Goal: Transaction & Acquisition: Purchase product/service

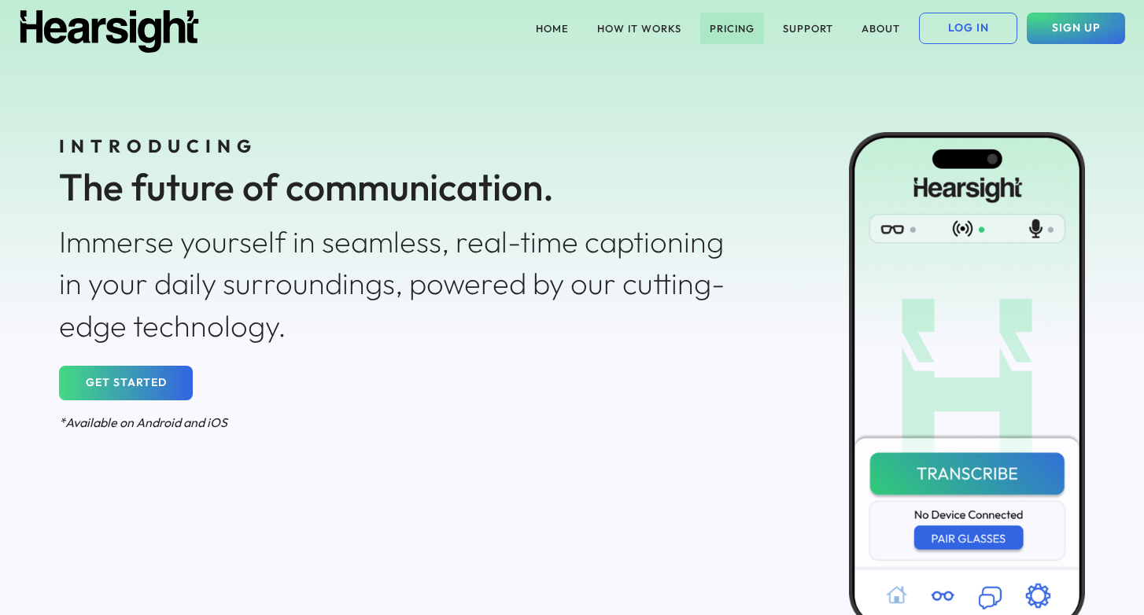
click at [747, 35] on button "PRICING" at bounding box center [732, 28] width 64 height 31
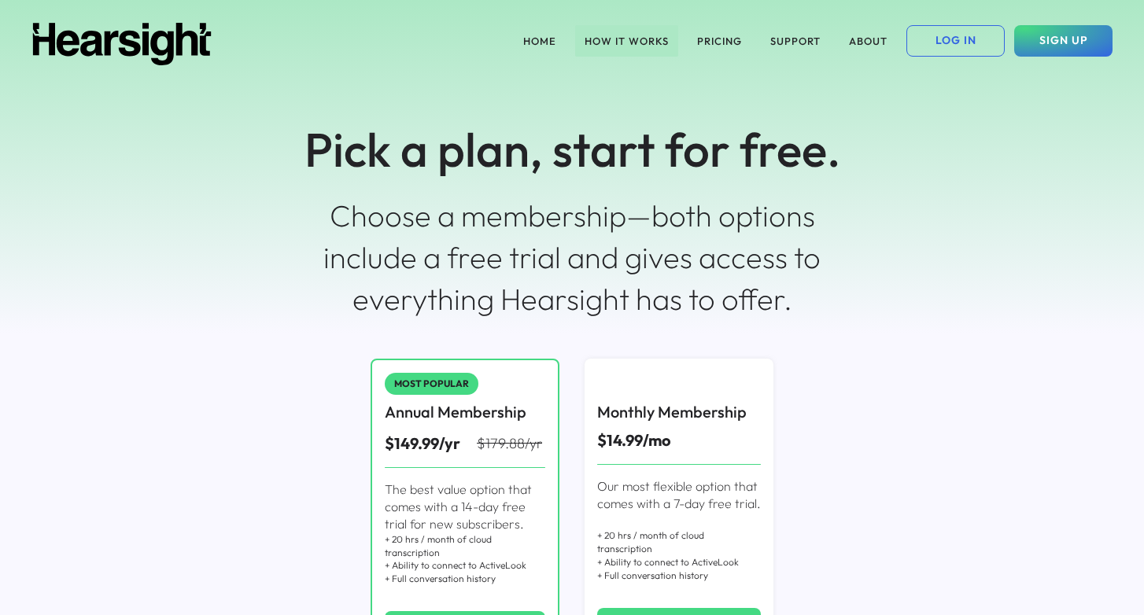
click at [645, 45] on button "HOW IT WORKS" at bounding box center [626, 40] width 103 height 31
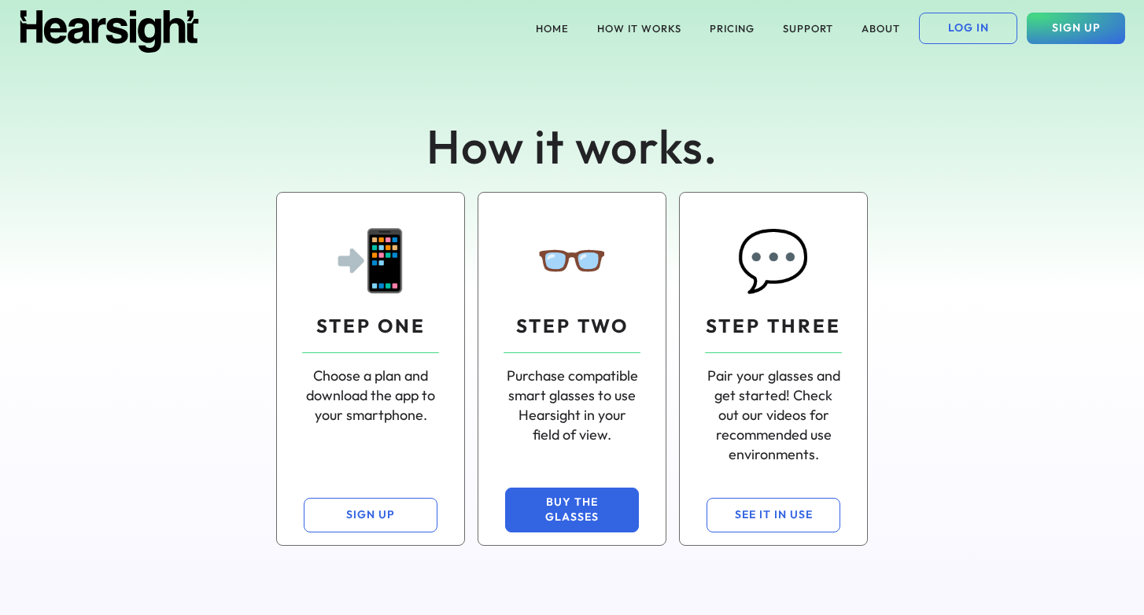
click at [584, 511] on button "BUY THE GLASSES" at bounding box center [572, 510] width 134 height 45
click at [169, 26] on img at bounding box center [109, 31] width 181 height 42
